Goal: Task Accomplishment & Management: Complete application form

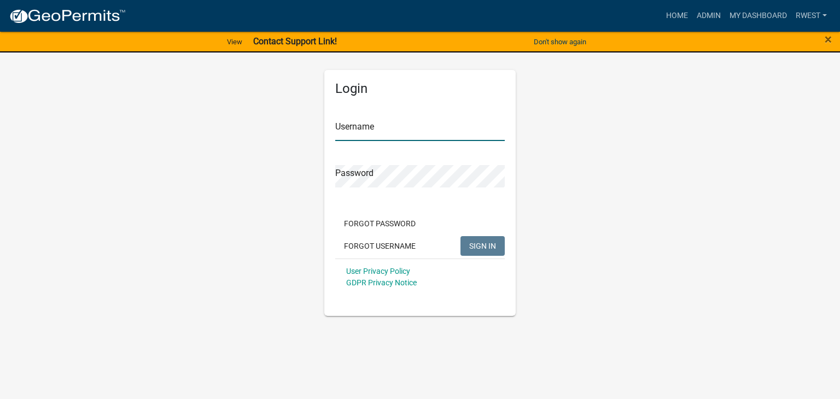
click at [375, 130] on input "Username" at bounding box center [420, 130] width 170 height 22
type input "rwest"
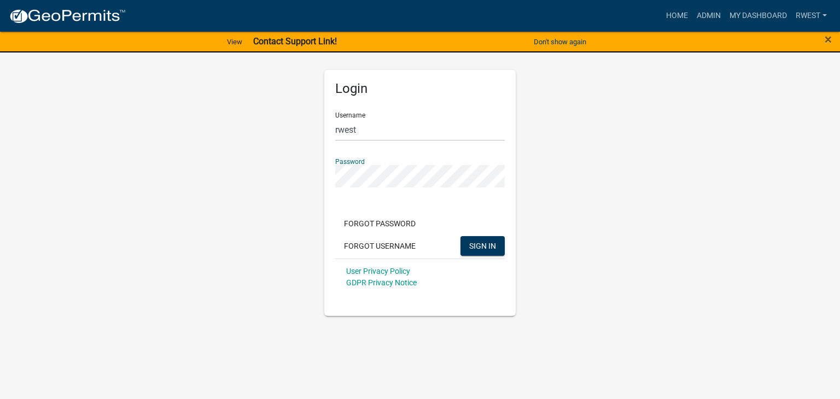
click at [461, 236] on button "SIGN IN" at bounding box center [483, 246] width 44 height 20
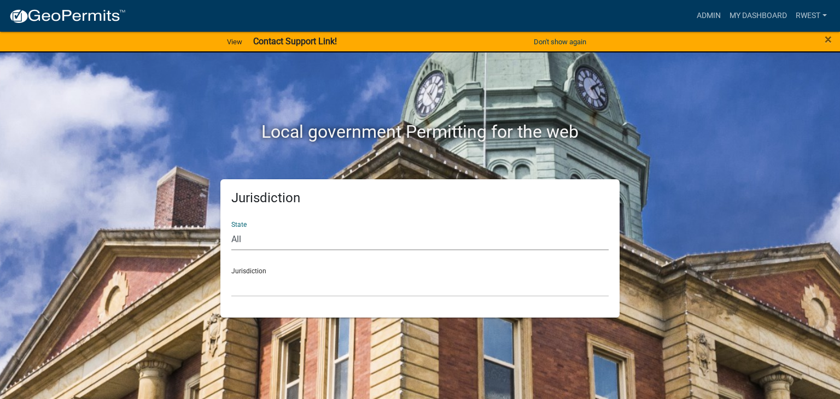
click at [240, 236] on select "All [US_STATE] [US_STATE] [US_STATE] [US_STATE] [US_STATE] [US_STATE] [US_STATE…" at bounding box center [419, 239] width 377 height 22
select select "[US_STATE]"
click at [231, 228] on select "All [US_STATE] [US_STATE] [US_STATE] [US_STATE] [US_STATE] [US_STATE] [US_STATE…" at bounding box center [419, 239] width 377 height 22
click at [267, 291] on select "[GEOGRAPHIC_DATA], [US_STATE][PERSON_NAME][GEOGRAPHIC_DATA], [US_STATE][PERSON_…" at bounding box center [419, 286] width 377 height 22
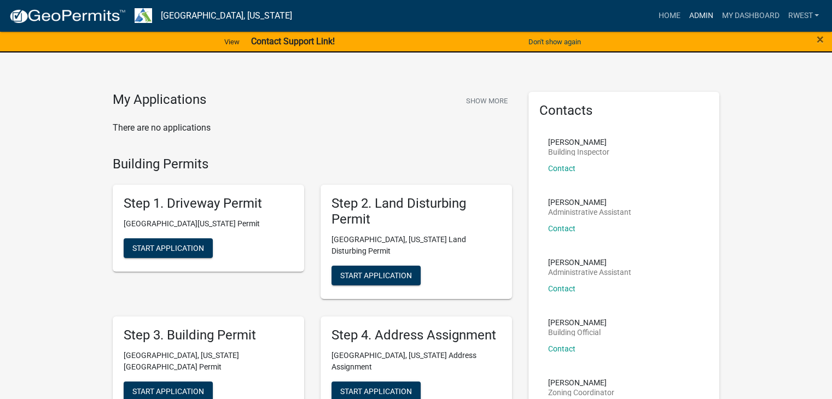
click at [697, 16] on link "Admin" at bounding box center [700, 15] width 33 height 21
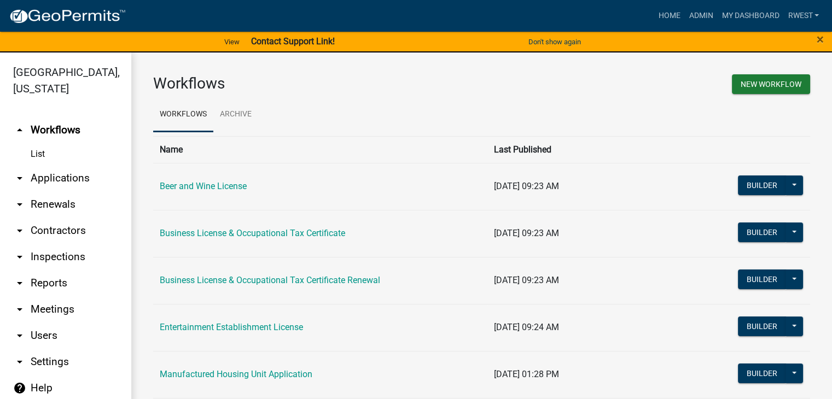
click at [78, 165] on link "arrow_drop_down Applications" at bounding box center [65, 178] width 131 height 26
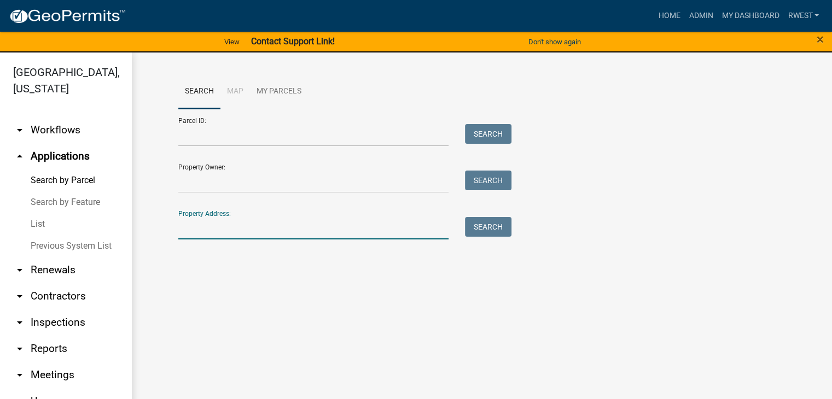
click at [206, 227] on input "Property Address:" at bounding box center [313, 228] width 271 height 22
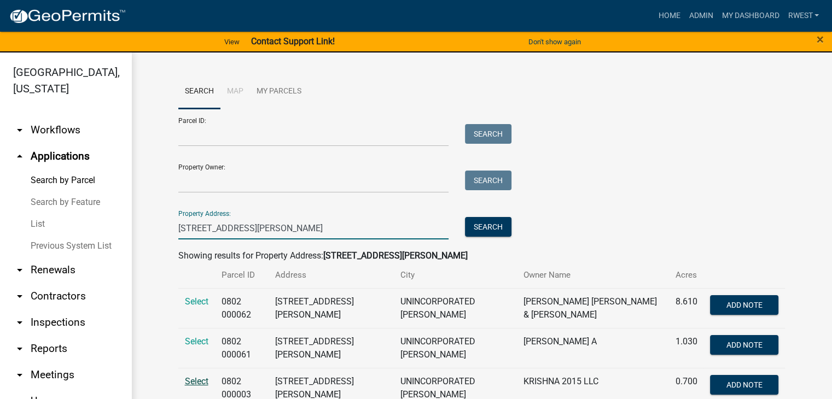
type input "[STREET_ADDRESS][PERSON_NAME]"
click at [194, 376] on span "Select" at bounding box center [197, 381] width 24 height 10
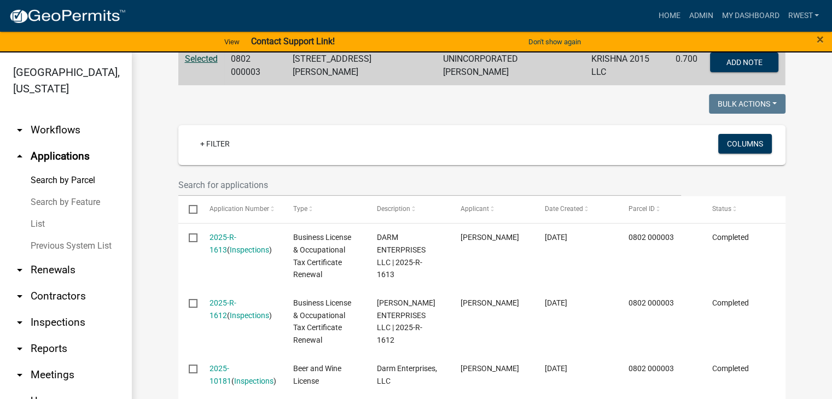
scroll to position [244, 0]
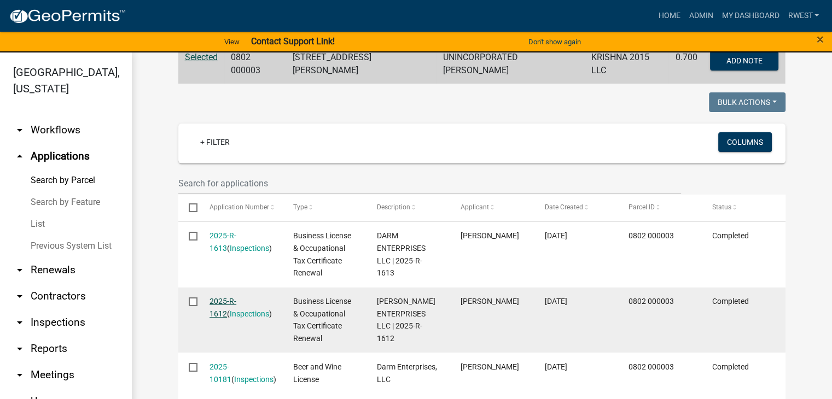
click at [235, 298] on link "2025-R-1612" at bounding box center [222, 307] width 27 height 21
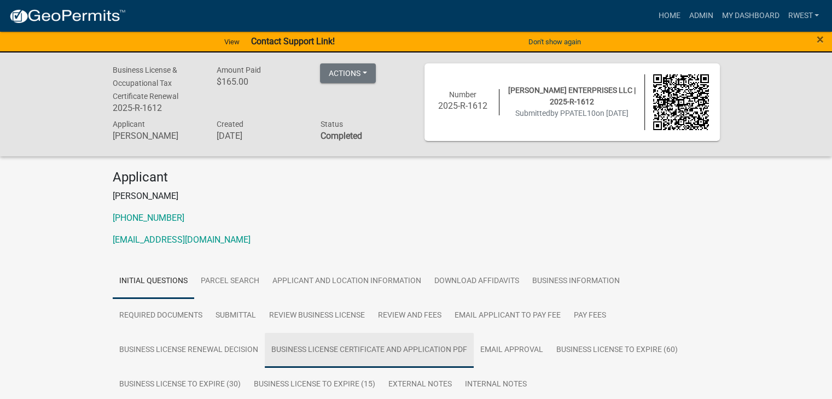
click at [428, 351] on link "Business License Certificate And Application PDF" at bounding box center [369, 350] width 209 height 35
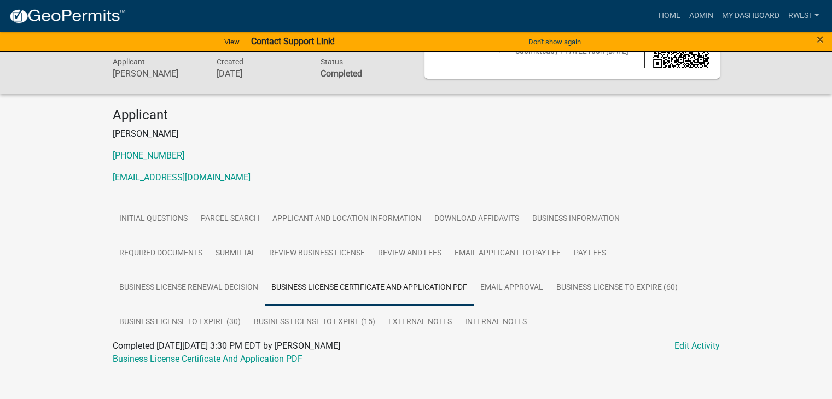
scroll to position [75, 0]
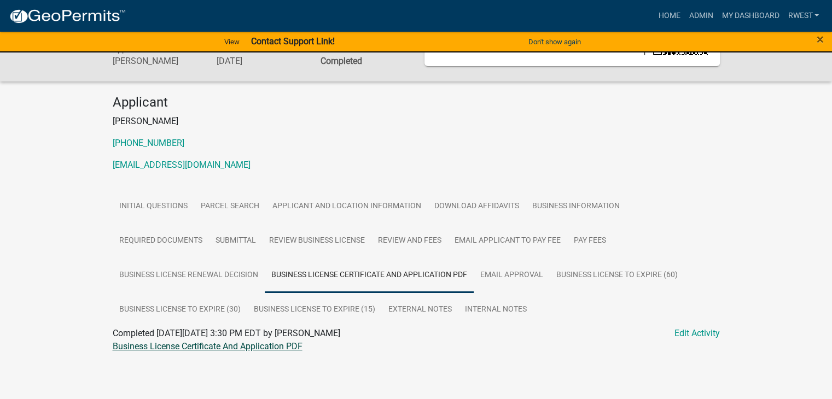
click at [220, 349] on link "Business License Certificate And Application PDF" at bounding box center [208, 346] width 190 height 10
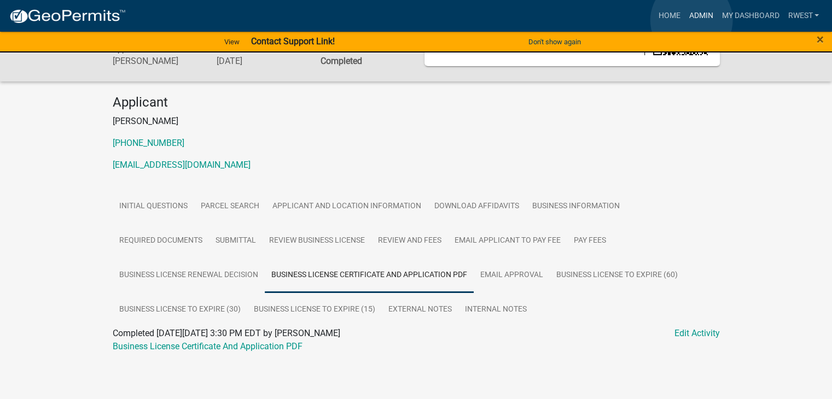
click at [691, 20] on link "Admin" at bounding box center [700, 15] width 33 height 21
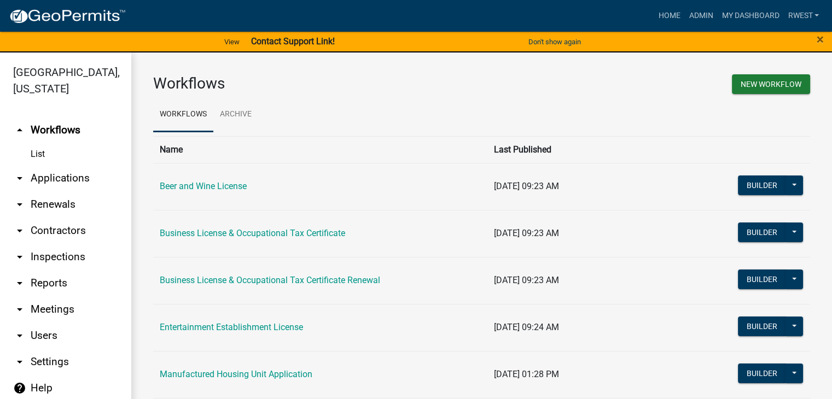
click at [70, 165] on link "arrow_drop_down Applications" at bounding box center [65, 178] width 131 height 26
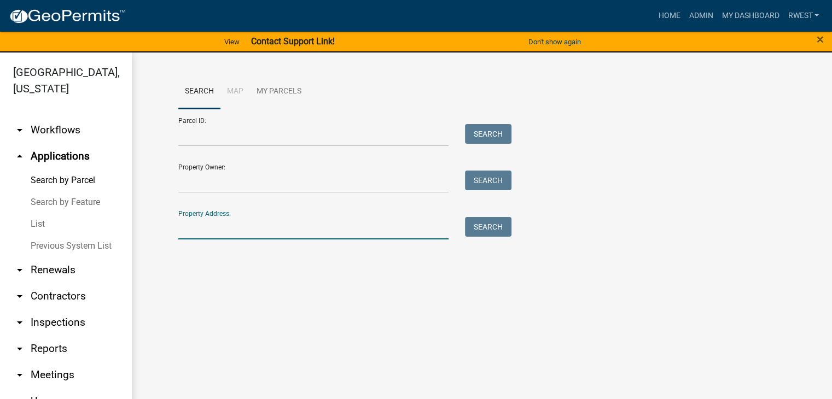
click at [194, 228] on input "Property Address:" at bounding box center [313, 228] width 271 height 22
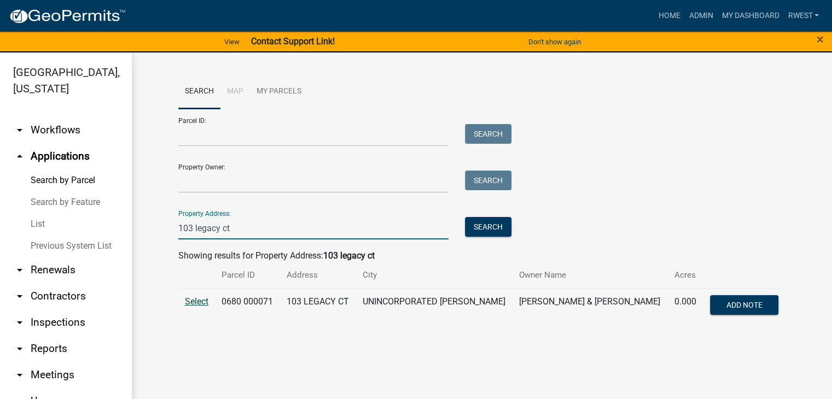
type input "103 legacy ct"
click at [196, 305] on span "Select" at bounding box center [197, 301] width 24 height 10
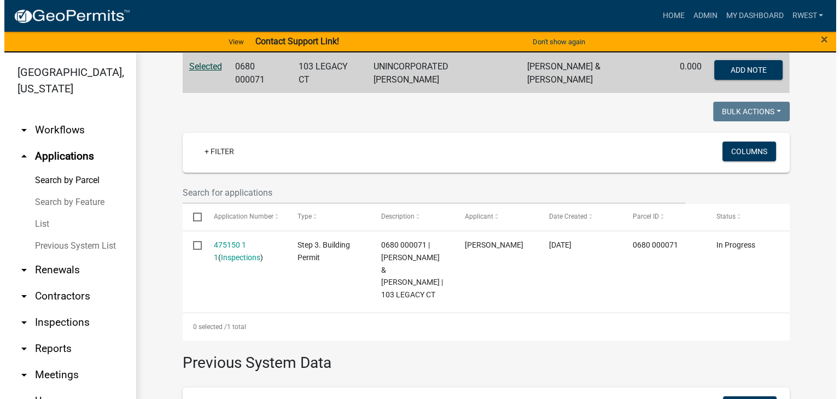
scroll to position [261, 0]
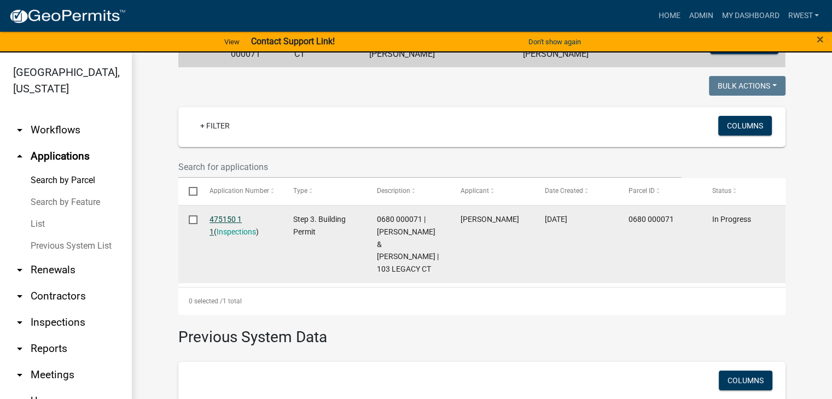
click at [225, 215] on link "475150 1 1" at bounding box center [225, 225] width 32 height 21
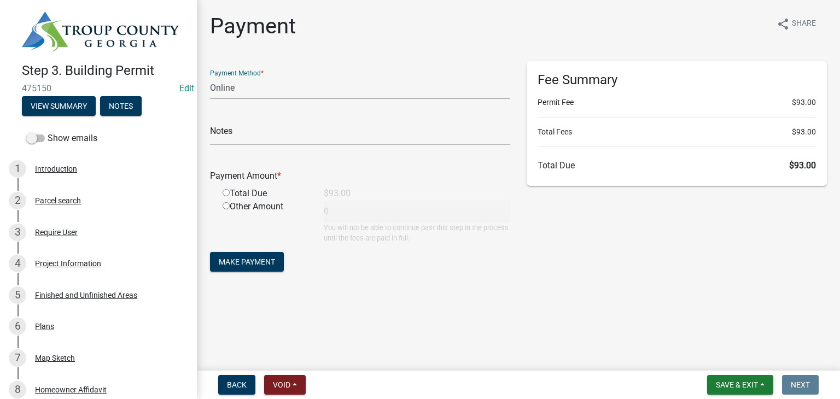
click at [232, 93] on select "Credit Card POS Check Cash Online" at bounding box center [360, 88] width 300 height 22
select select "0: 2"
click at [210, 77] on select "Credit Card POS Check Cash Online" at bounding box center [360, 88] width 300 height 22
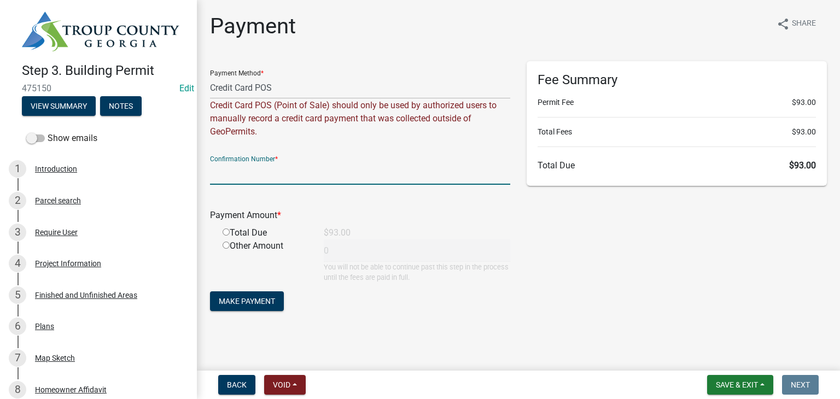
click at [237, 174] on input "text" at bounding box center [360, 173] width 300 height 22
type input "1034198945"
click at [228, 235] on input "radio" at bounding box center [226, 232] width 7 height 7
radio input "true"
type input "93"
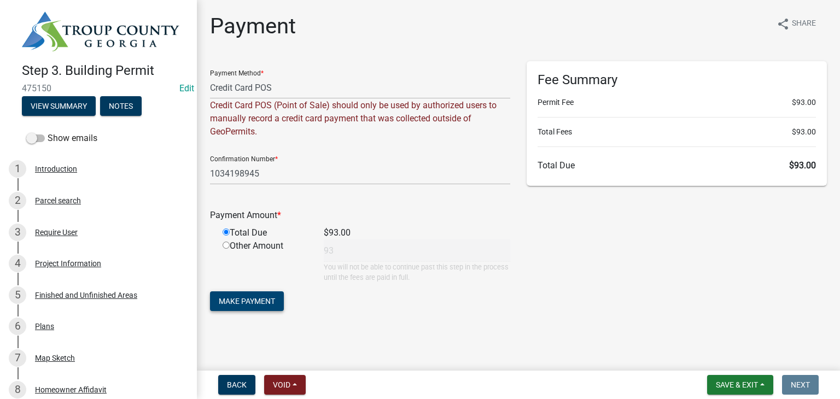
click at [242, 301] on span "Make Payment" at bounding box center [247, 301] width 56 height 9
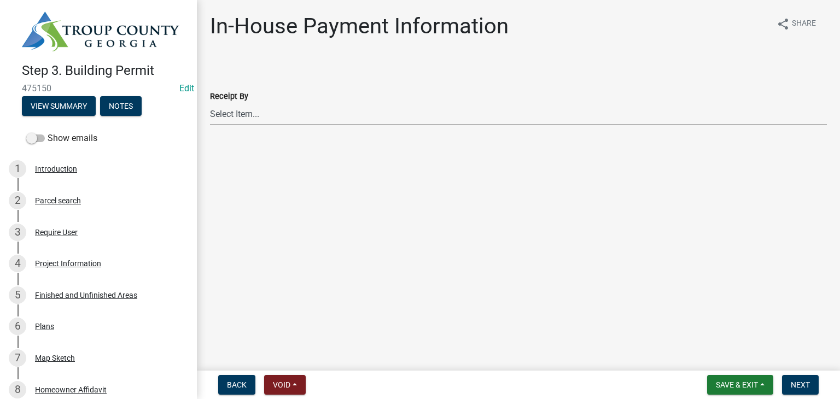
click at [236, 114] on select "Select Item... [PERSON_NAME] [PERSON_NAME] [PERSON_NAME] [PERSON_NAME]" at bounding box center [518, 114] width 617 height 22
click at [210, 103] on select "Select Item... [PERSON_NAME] [PERSON_NAME] [PERSON_NAME] [PERSON_NAME]" at bounding box center [518, 114] width 617 height 22
select select "3fe20280-6395-40f4-a57d-e236dbb52125"
click at [796, 382] on span "Next" at bounding box center [800, 385] width 19 height 9
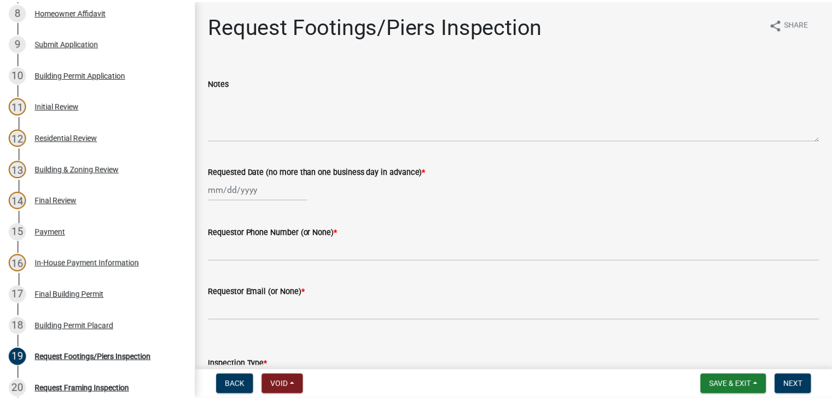
scroll to position [413, 0]
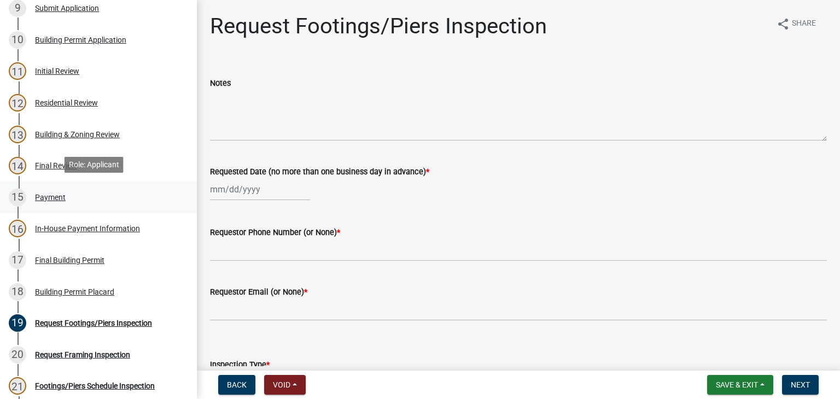
click at [39, 200] on div "15 Payment" at bounding box center [94, 198] width 171 height 18
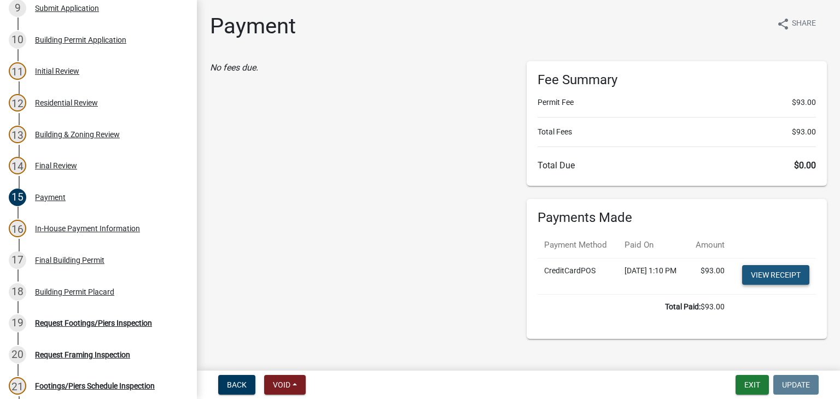
click at [768, 285] on link "View receipt" at bounding box center [775, 275] width 67 height 20
click at [72, 292] on div "Building Permit Placard" at bounding box center [74, 292] width 79 height 8
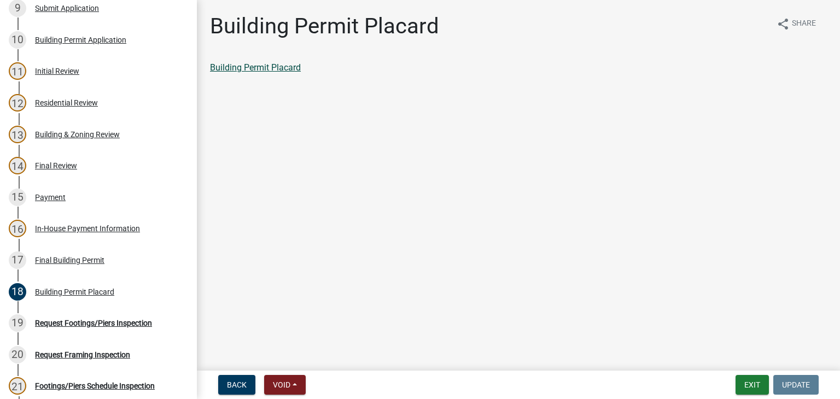
click at [258, 68] on link "Building Permit Placard" at bounding box center [255, 67] width 91 height 10
click at [751, 383] on button "Exit" at bounding box center [752, 385] width 33 height 20
